Goal: Task Accomplishment & Management: Use online tool/utility

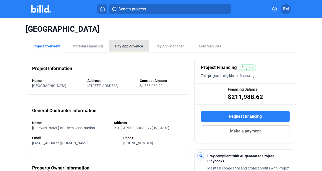
click at [136, 48] on div "Pay App Advance" at bounding box center [129, 46] width 28 height 5
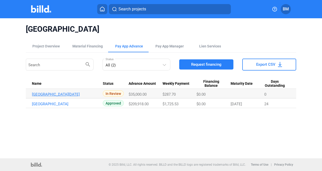
click at [82, 94] on link "[GEOGRAPHIC_DATA][DATE]" at bounding box center [67, 94] width 71 height 5
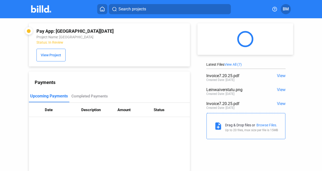
scroll to position [14, 0]
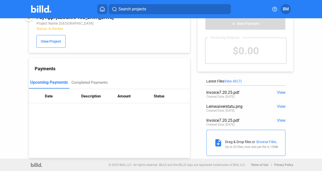
click at [258, 141] on div "Browse Files." at bounding box center [267, 142] width 21 height 4
